Goal: Task Accomplishment & Management: Manage account settings

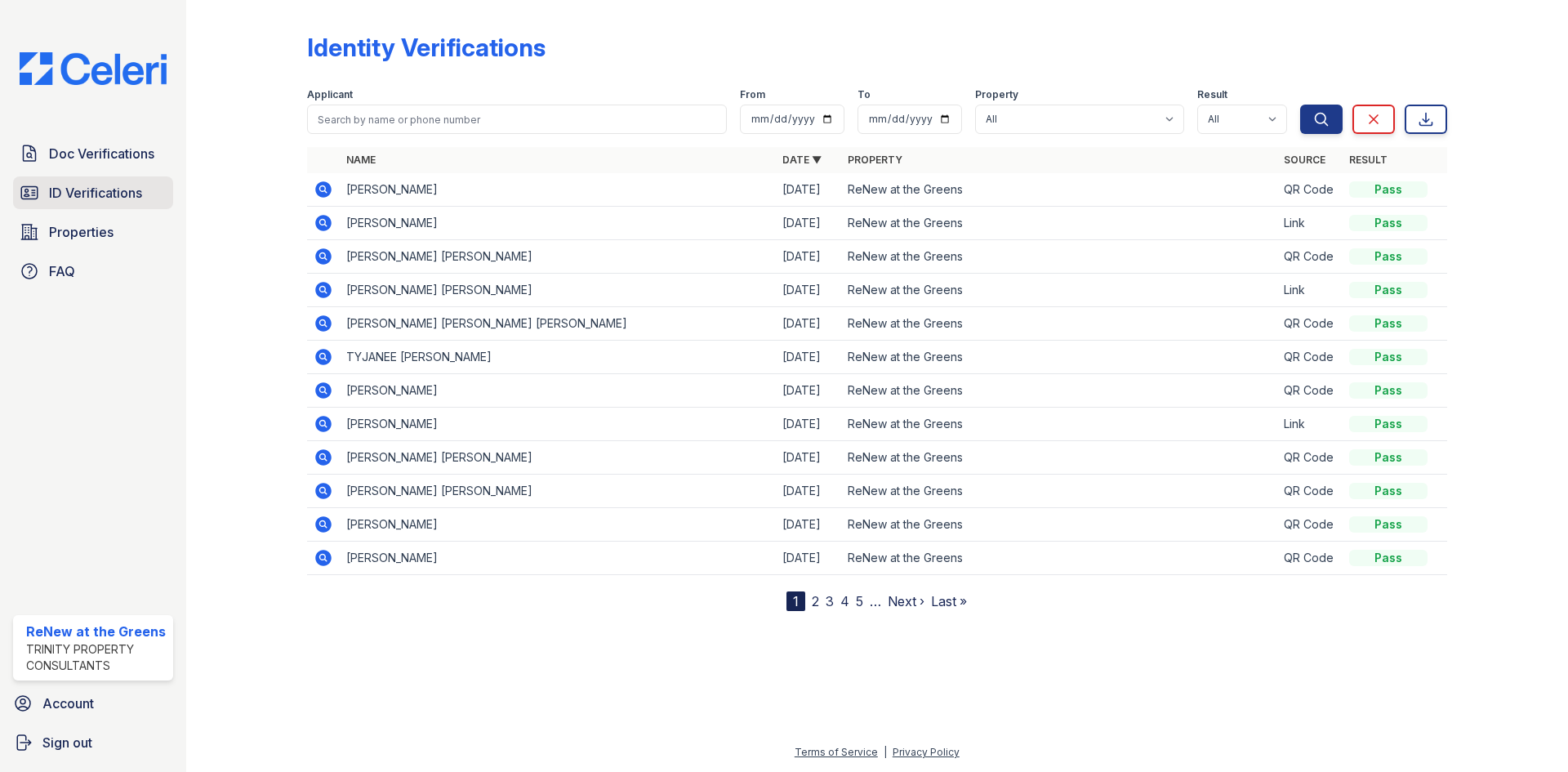
click at [118, 201] on span "ID Verifications" at bounding box center [96, 193] width 93 height 19
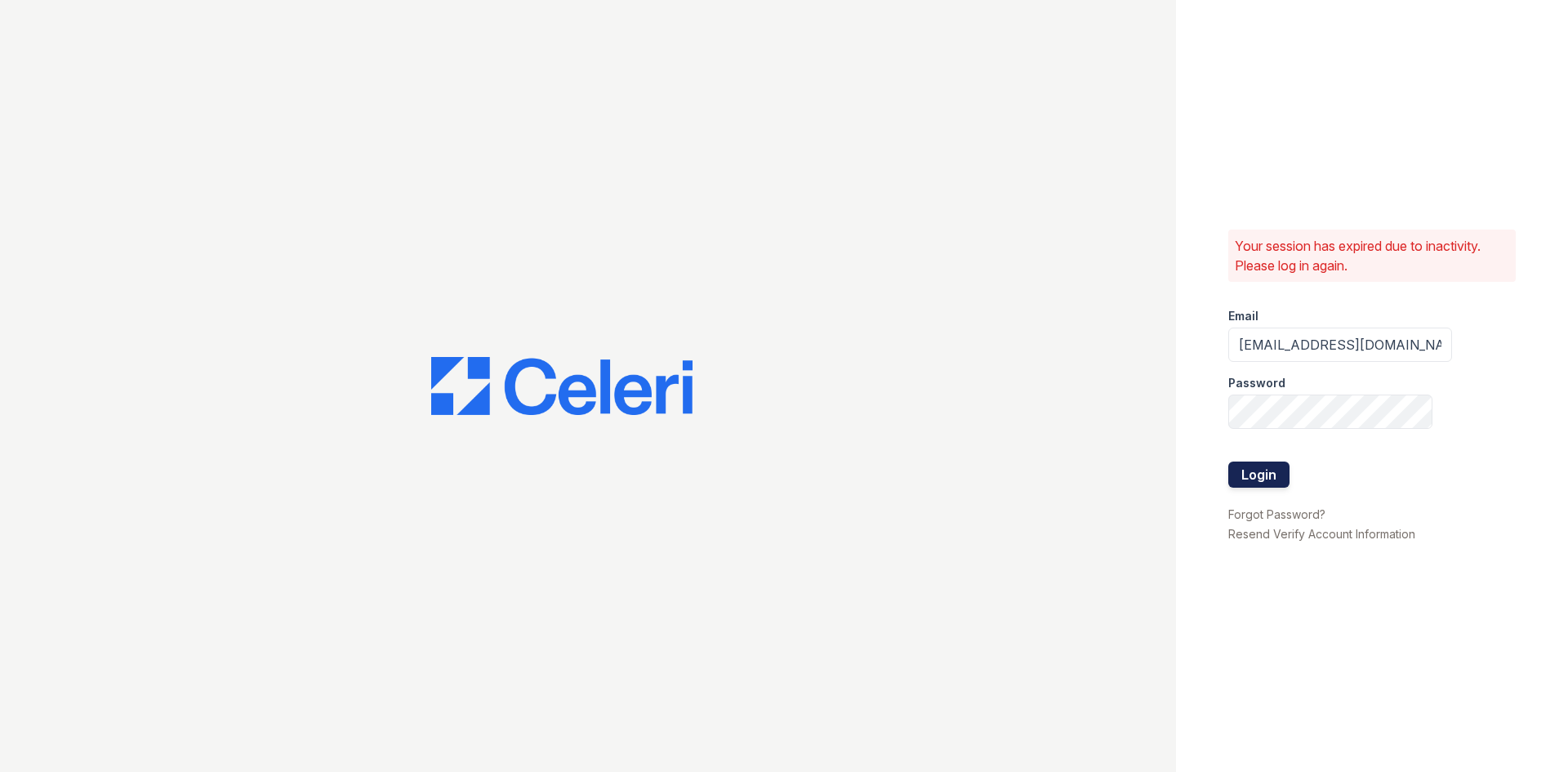
click at [1230, 464] on button "Login" at bounding box center [1259, 475] width 61 height 26
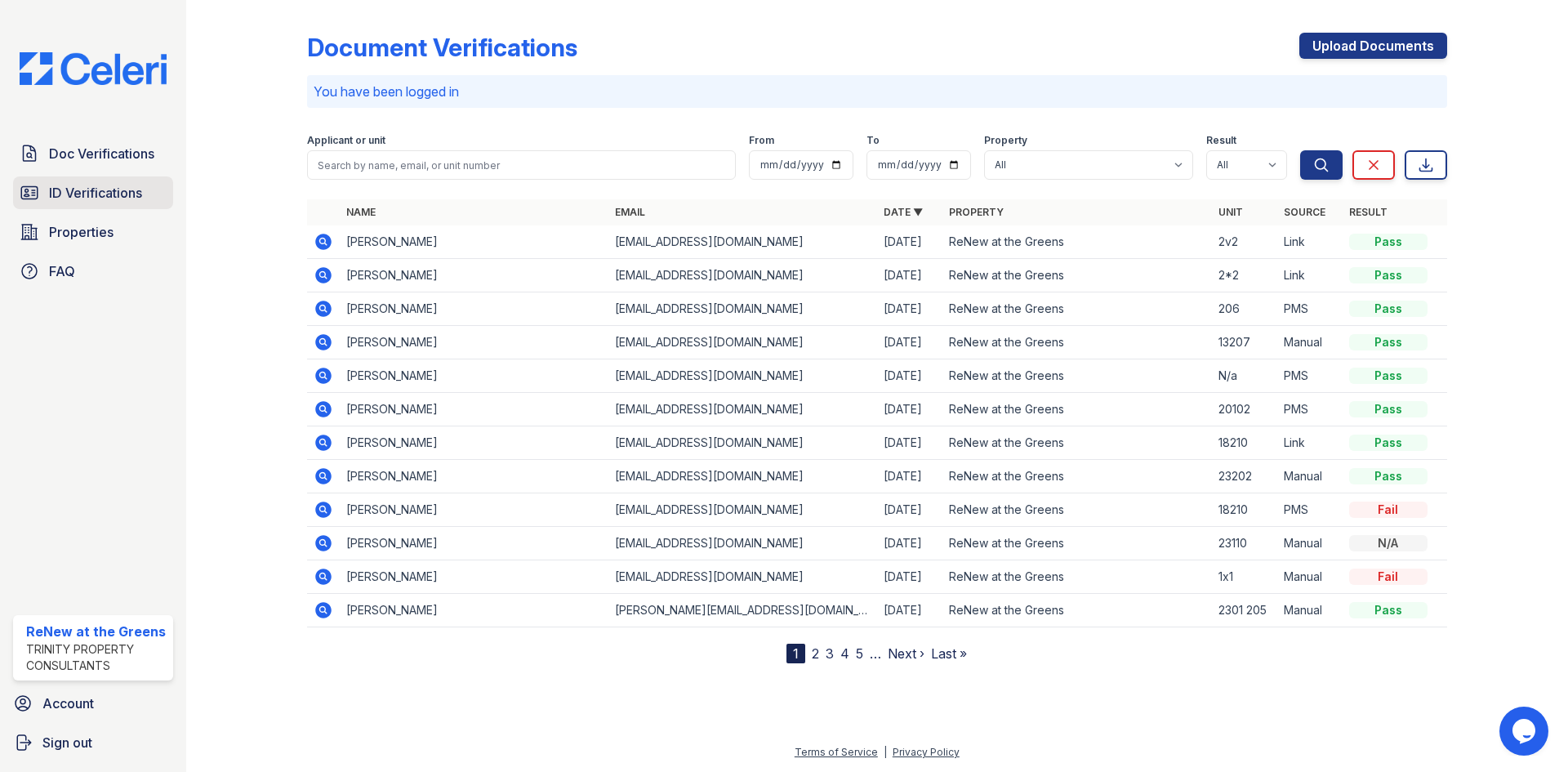
click at [71, 179] on div "Doc Verifications ID Verifications Properties FAQ" at bounding box center [93, 212] width 173 height 151
click at [72, 183] on link "ID Verifications" at bounding box center [92, 193] width 160 height 33
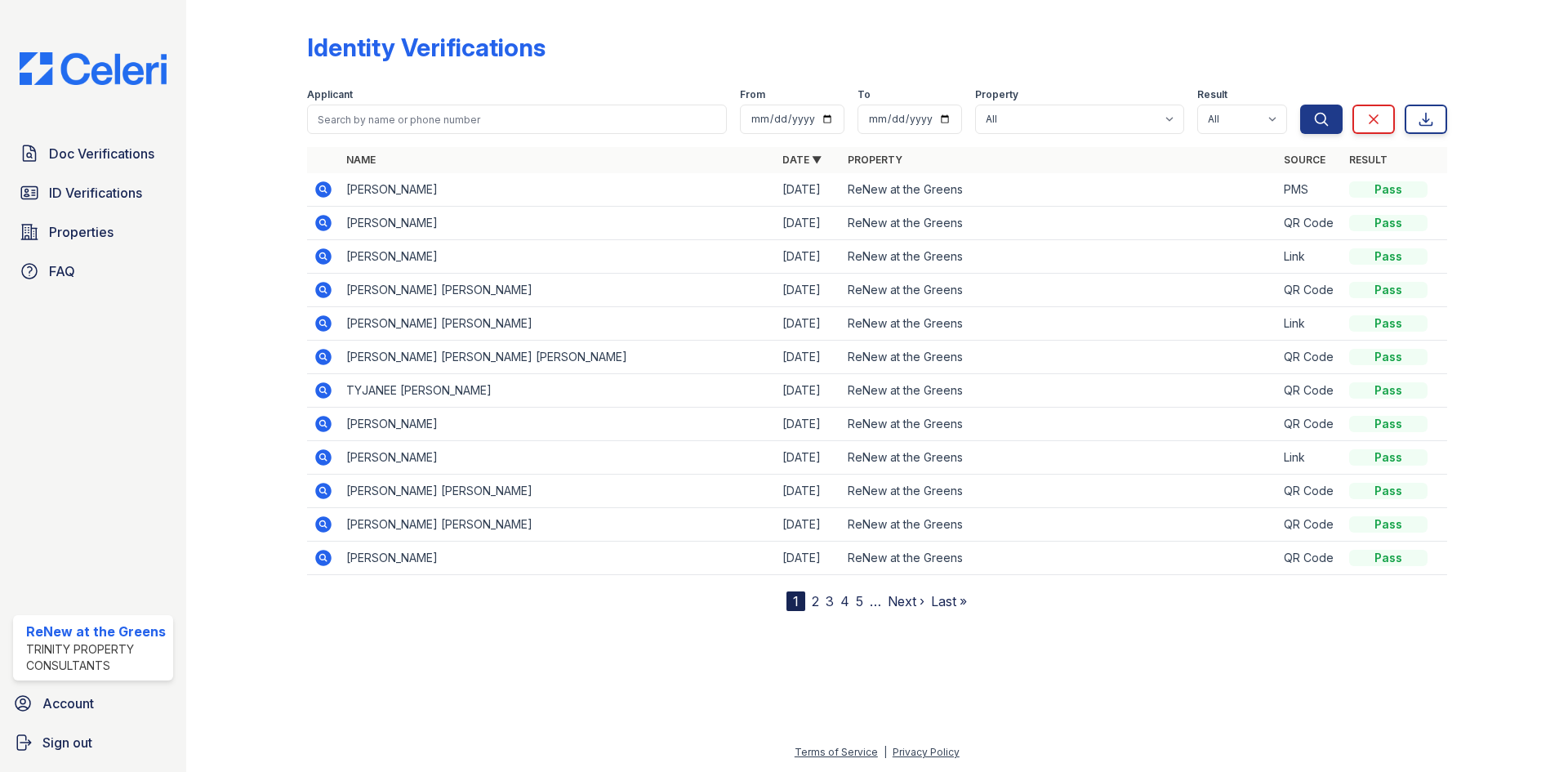
click at [324, 186] on icon at bounding box center [323, 189] width 19 height 19
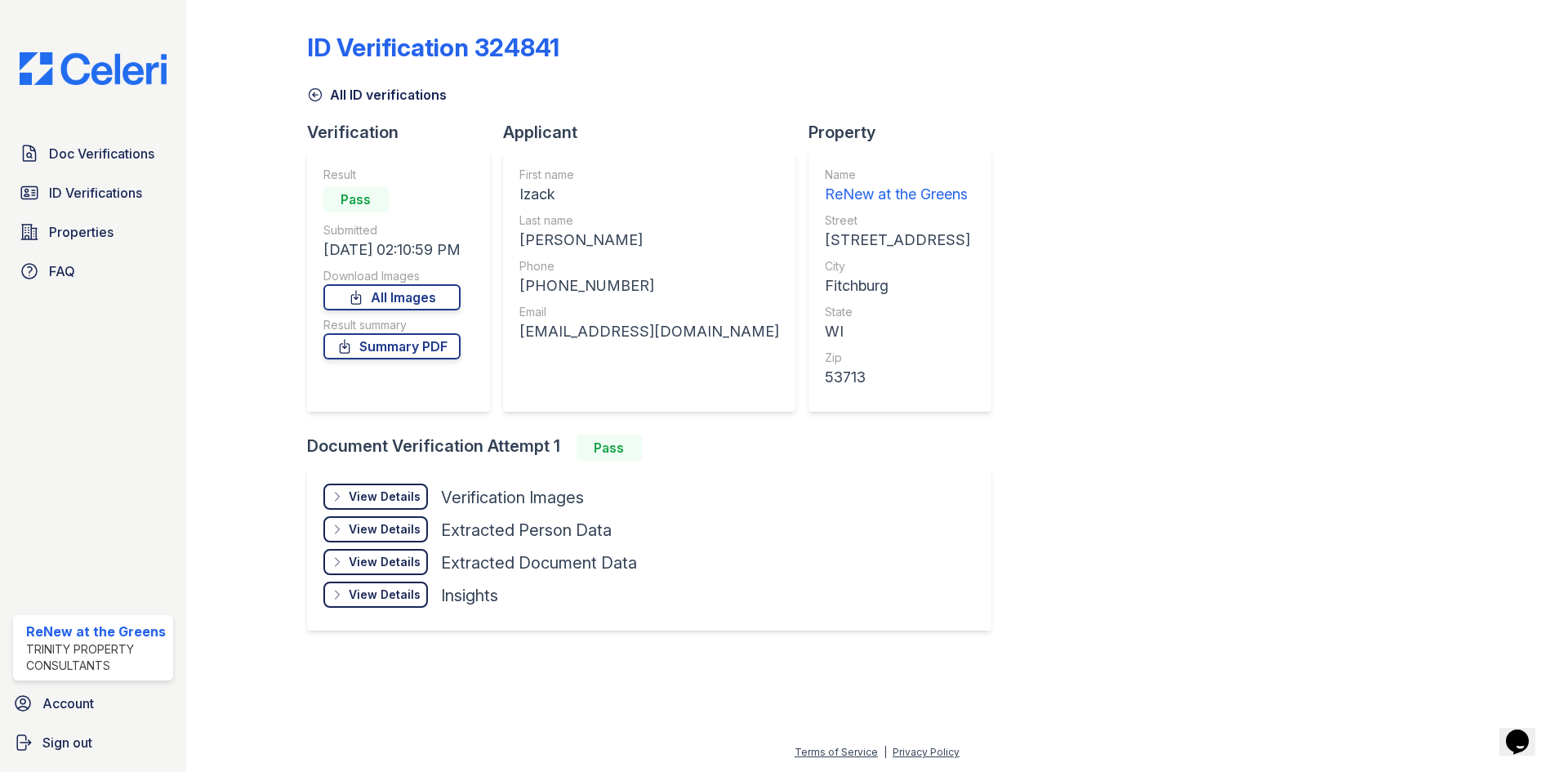
click at [407, 502] on div "View Details" at bounding box center [384, 496] width 72 height 16
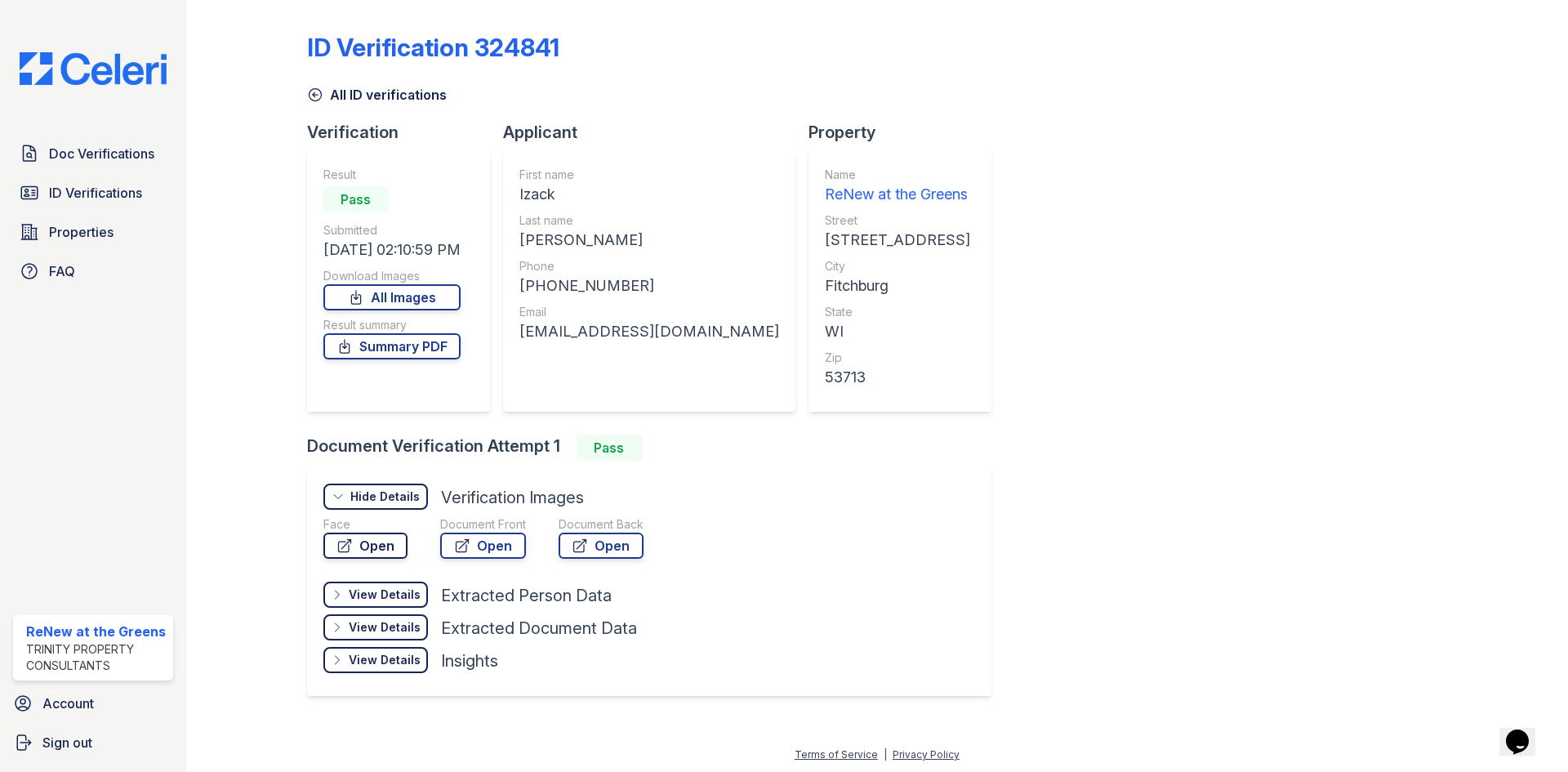
click at [401, 538] on link "Open" at bounding box center [366, 546] width 84 height 26
click at [324, 103] on link "All ID verifications" at bounding box center [377, 94] width 140 height 19
